Goal: Navigation & Orientation: Find specific page/section

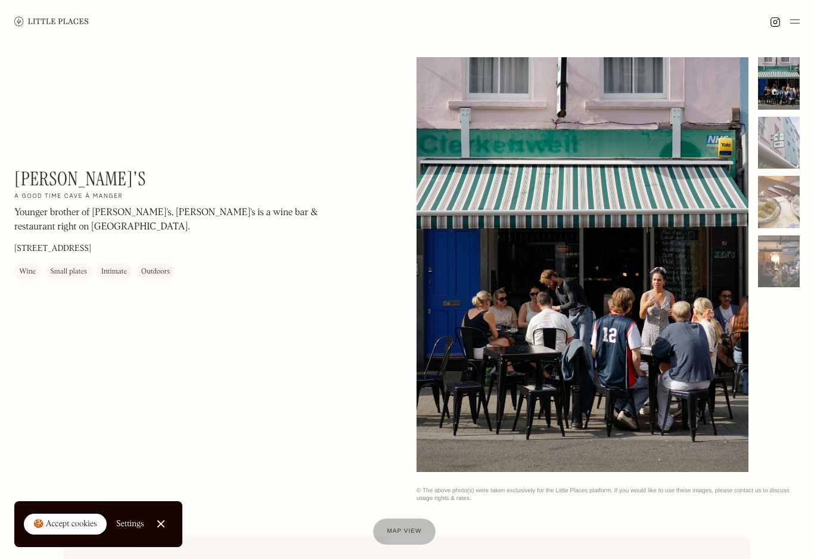
click at [57, 18] on img at bounding box center [51, 21] width 75 height 9
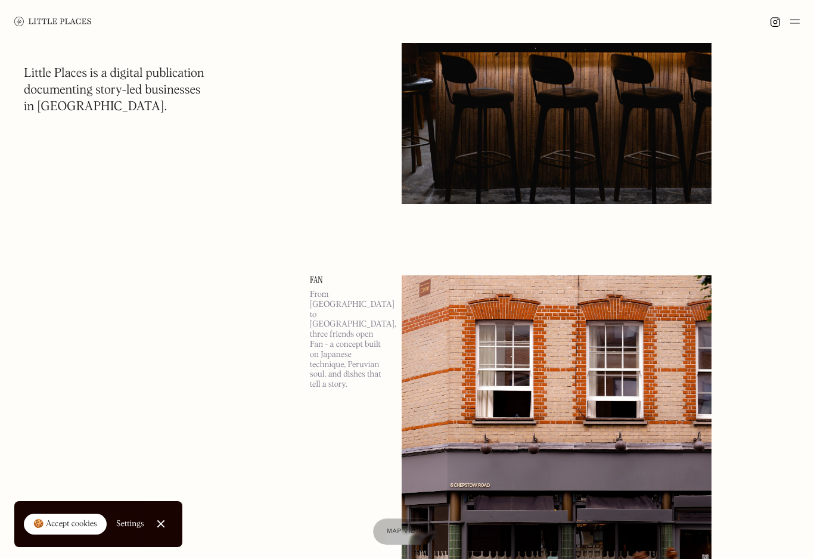
scroll to position [2440, 0]
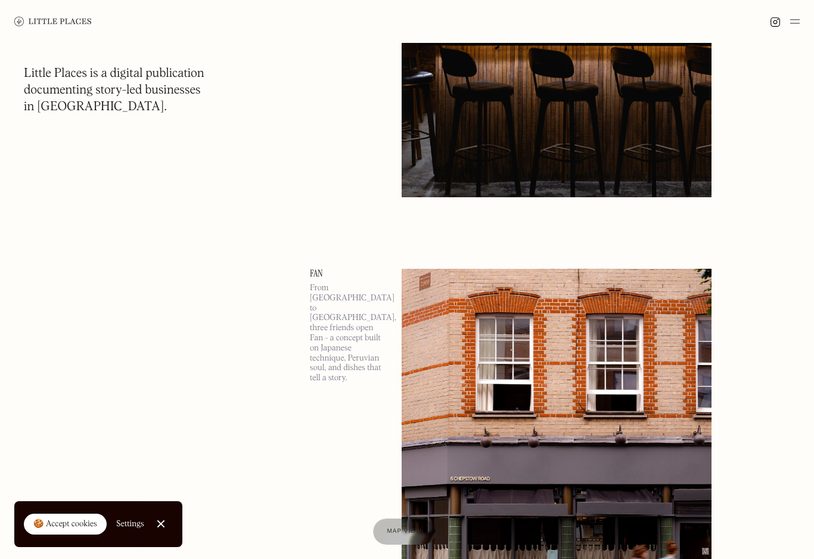
click at [67, 534] on link "🍪 Accept cookies" at bounding box center [65, 524] width 83 height 21
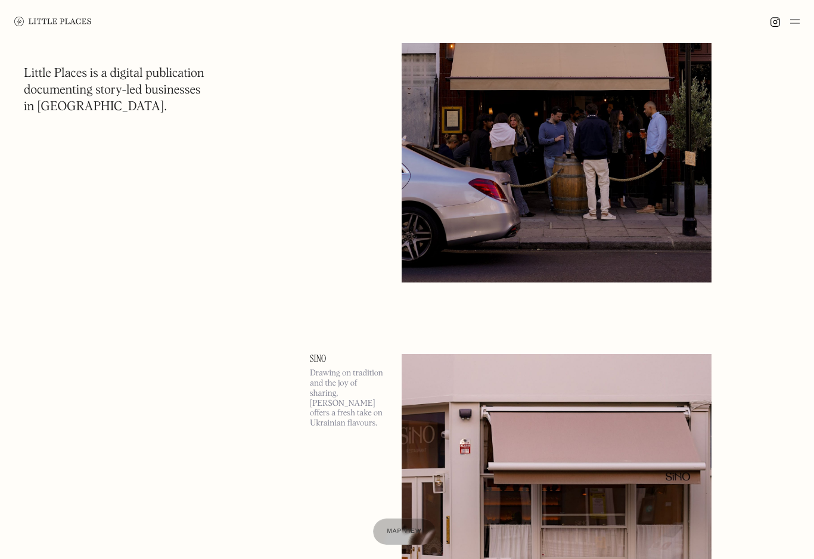
scroll to position [4030, 0]
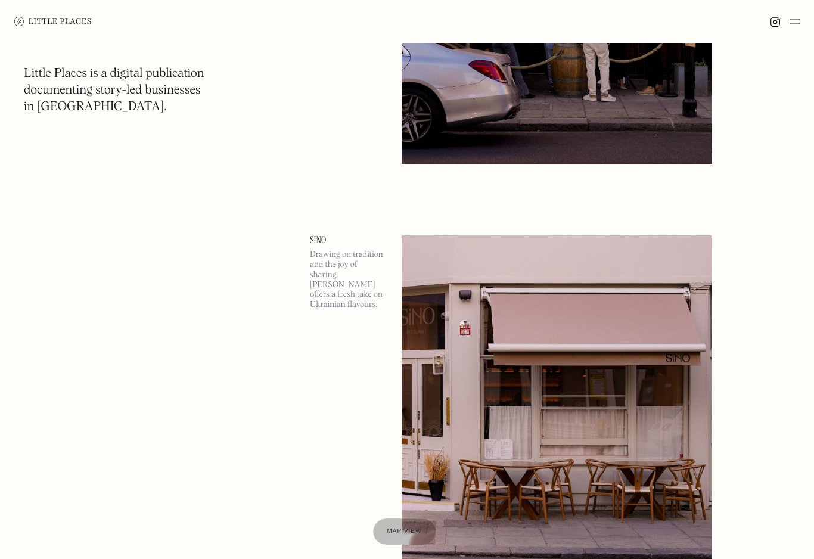
click at [787, 21] on div at bounding box center [785, 21] width 30 height 14
click at [796, 22] on img at bounding box center [796, 21] width 10 height 14
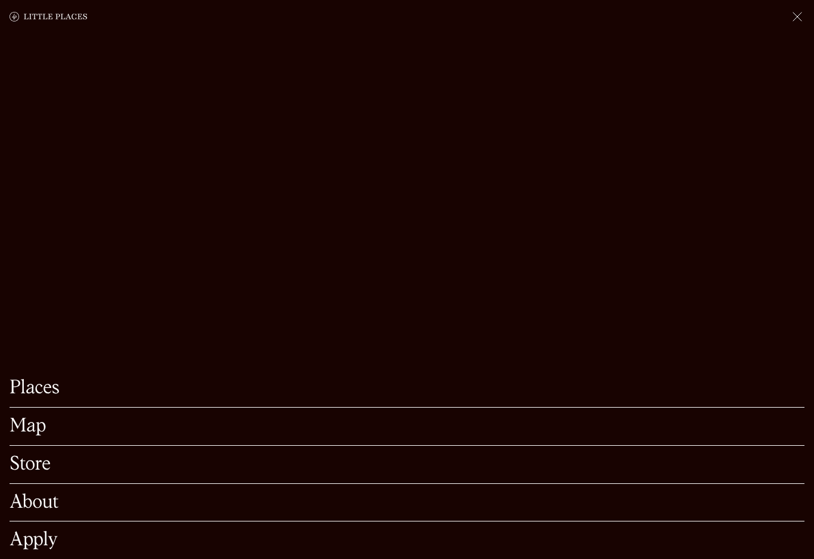
click at [761, 398] on link "Places" at bounding box center [407, 388] width 795 height 18
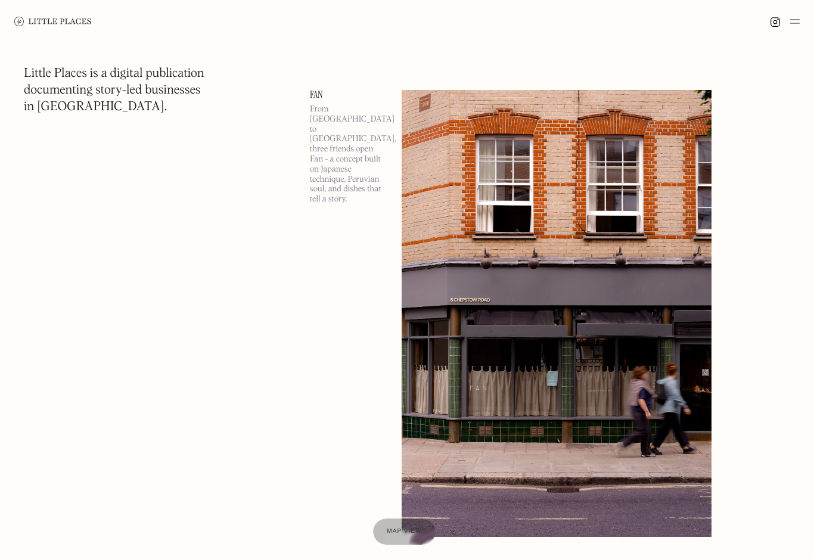
scroll to position [2673, 0]
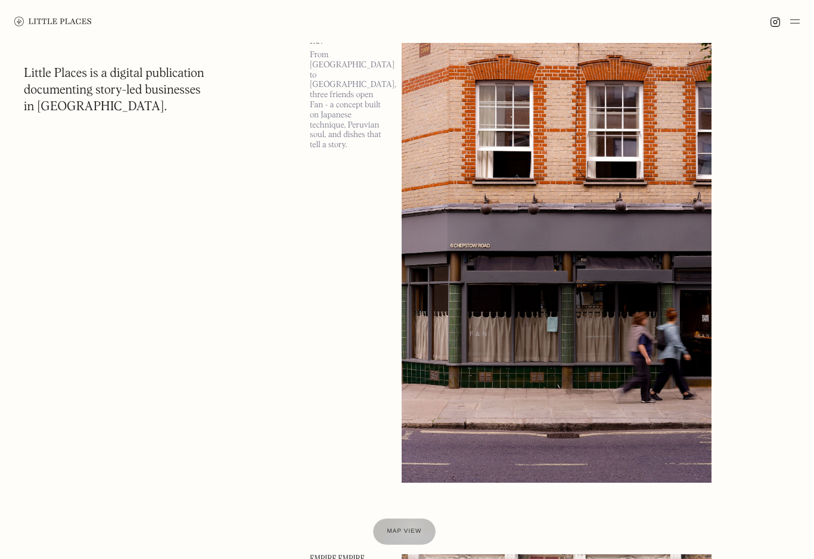
click at [412, 535] on span "Map view" at bounding box center [405, 531] width 35 height 7
